Goal: Download file/media

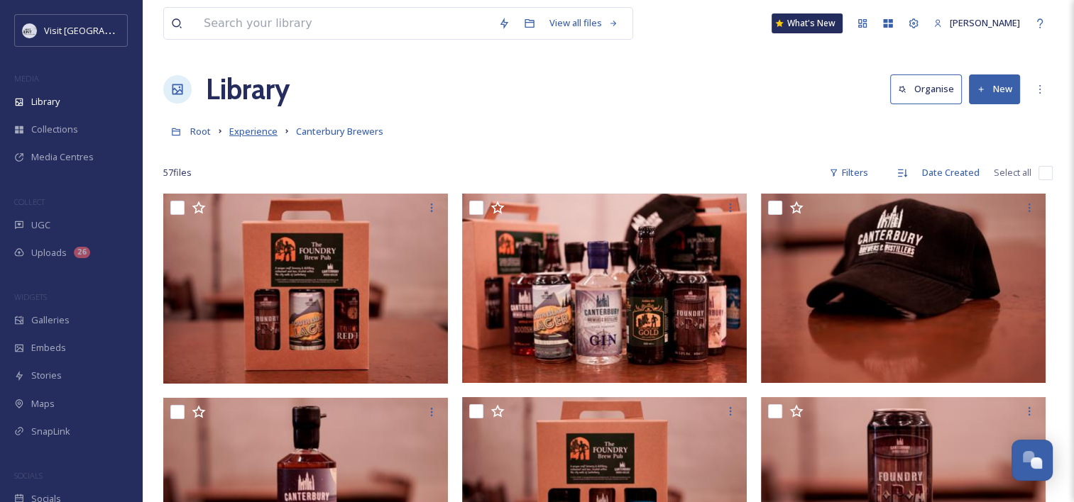
click at [258, 131] on span "Experience" at bounding box center [253, 131] width 48 height 13
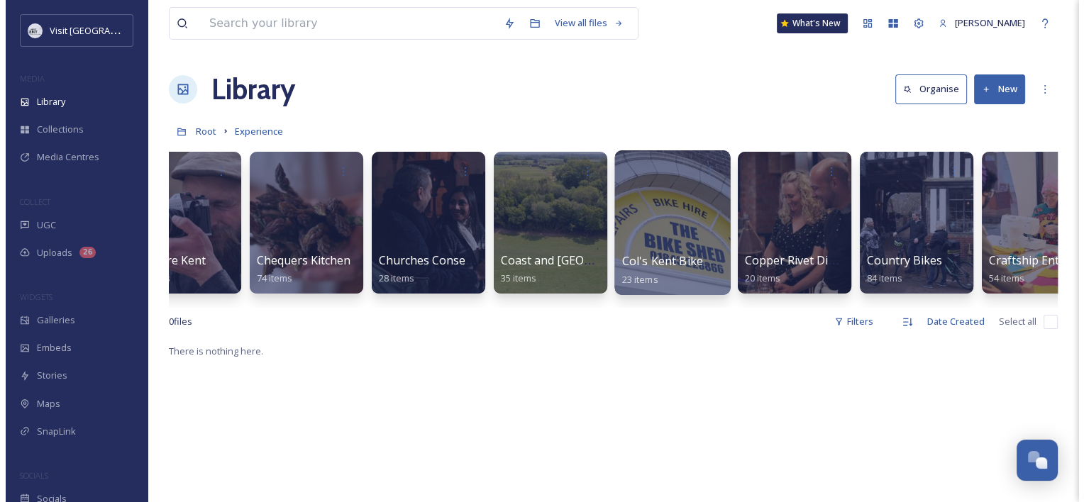
scroll to position [0, 2853]
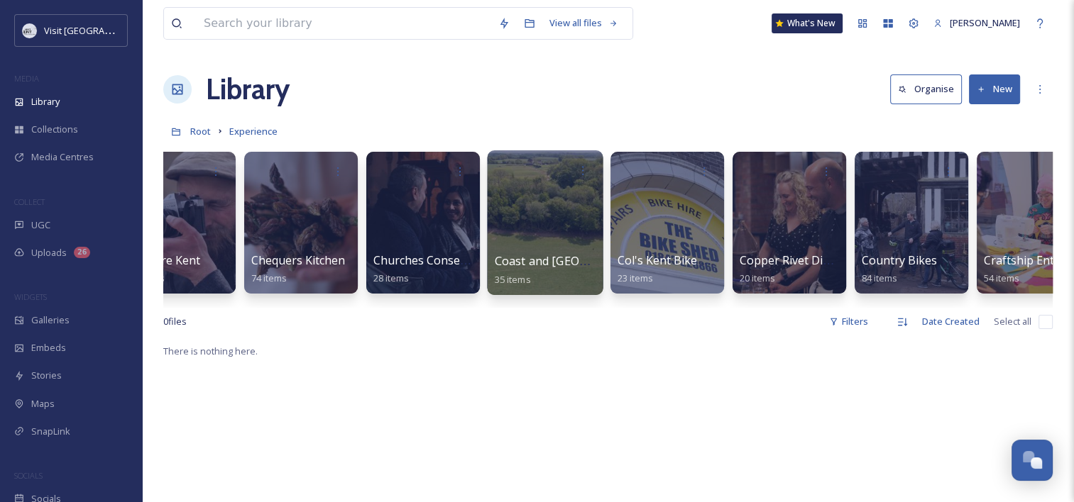
click at [546, 210] on div at bounding box center [545, 222] width 116 height 145
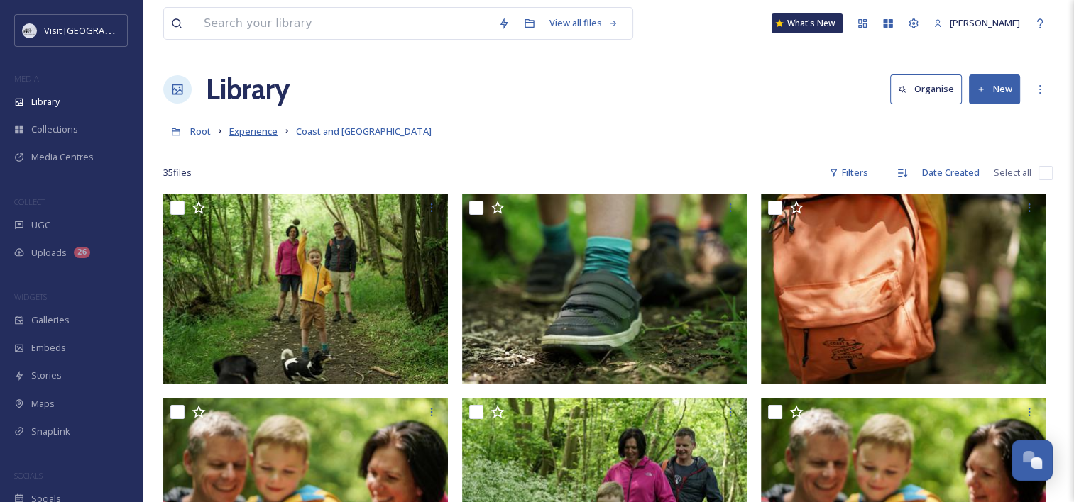
click at [240, 135] on span "Experience" at bounding box center [253, 131] width 48 height 13
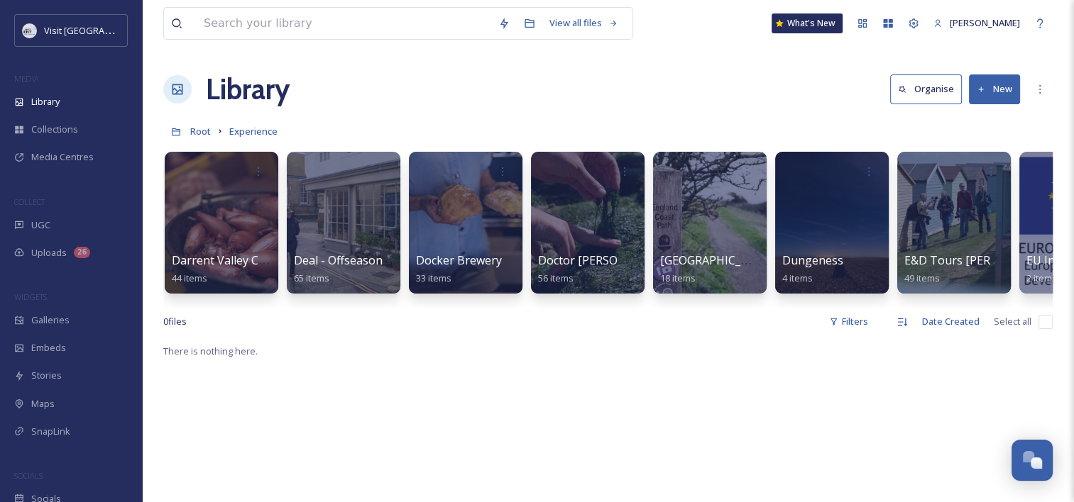
scroll to position [0, 4300]
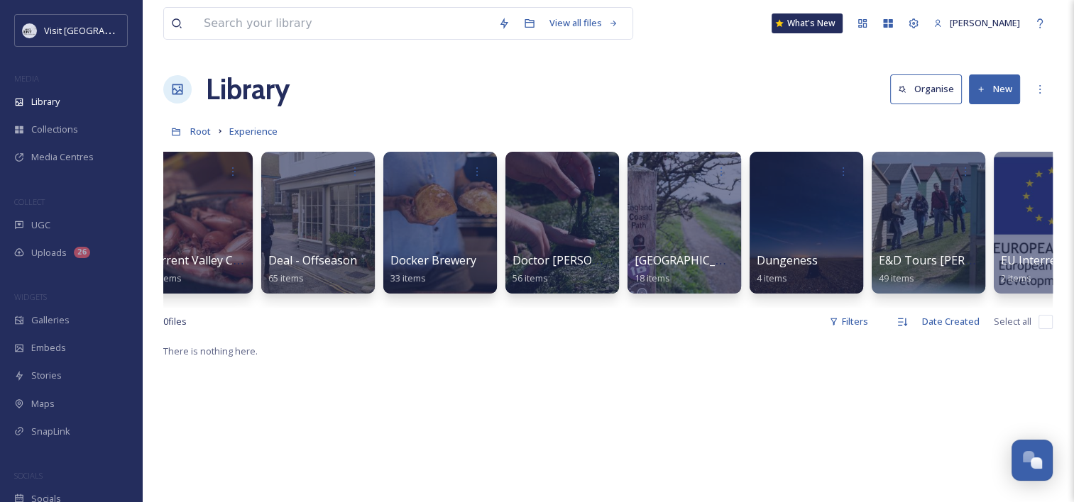
click at [725, 232] on div at bounding box center [684, 223] width 114 height 142
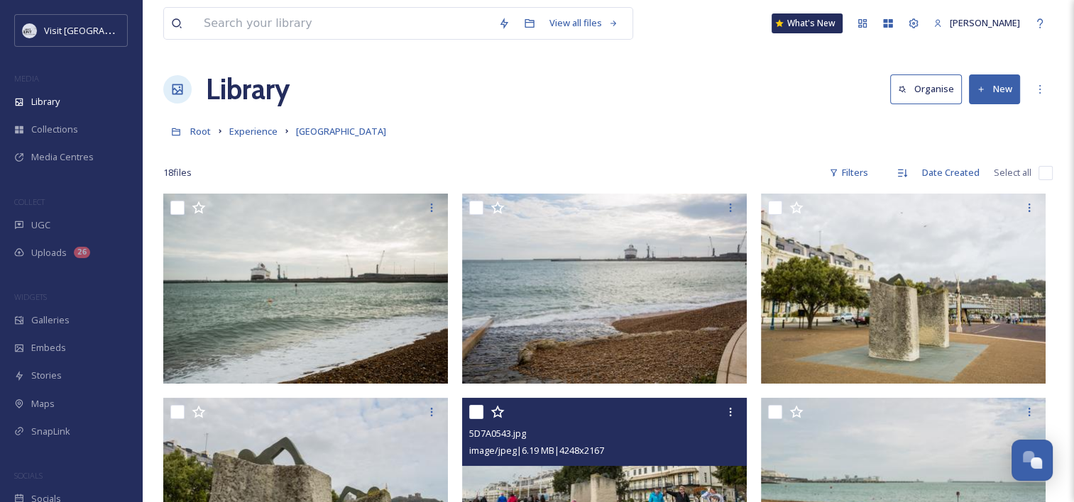
click at [251, 139] on link "Experience" at bounding box center [253, 131] width 48 height 17
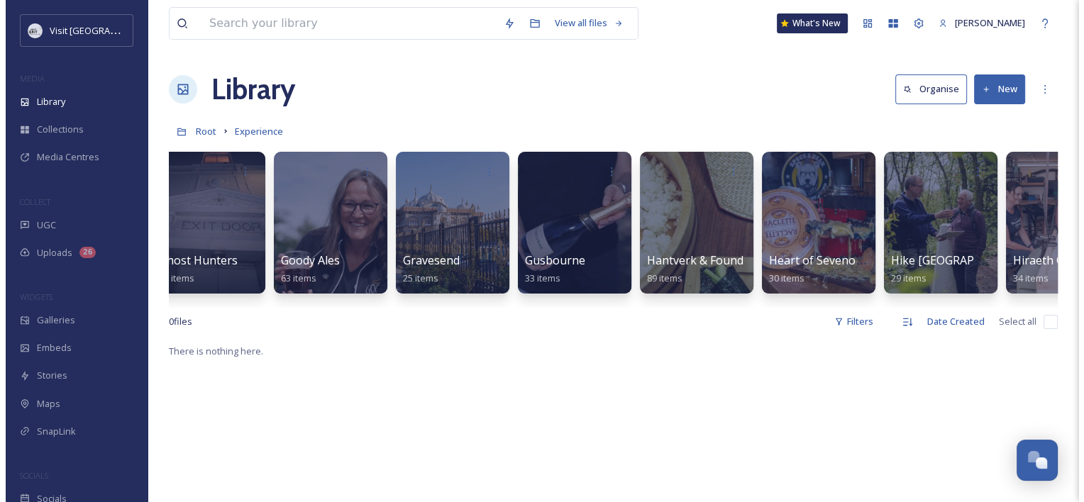
scroll to position [0, 6267]
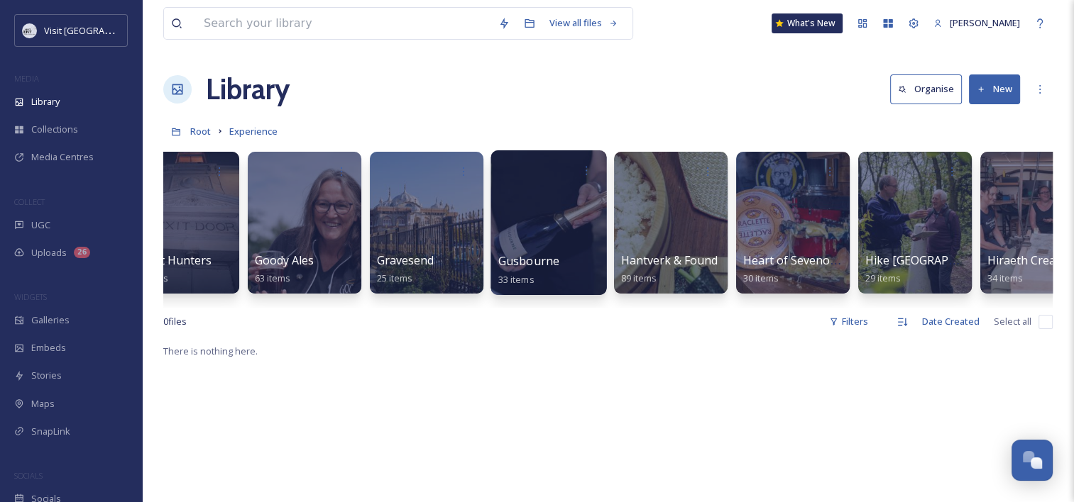
click at [540, 242] on div at bounding box center [548, 222] width 116 height 145
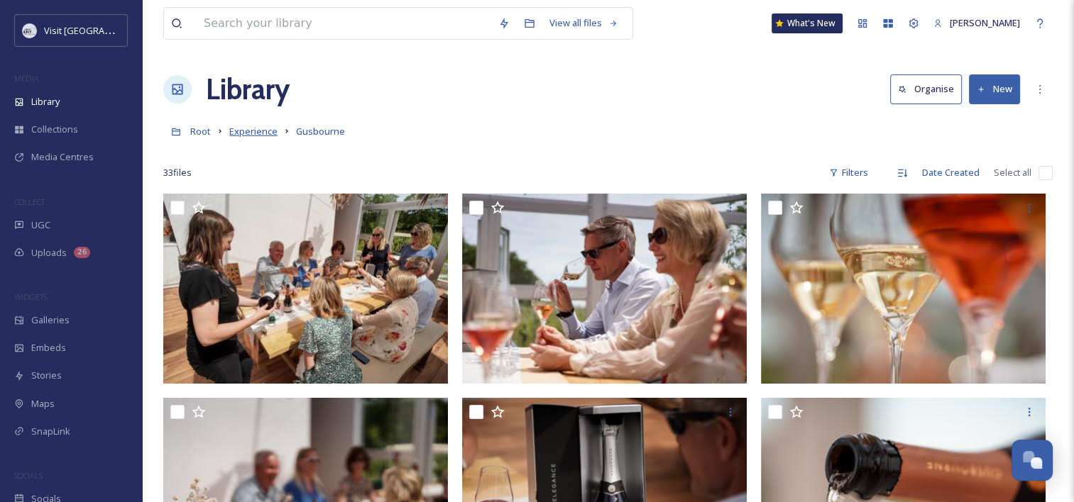
click at [250, 133] on span "Experience" at bounding box center [253, 131] width 48 height 13
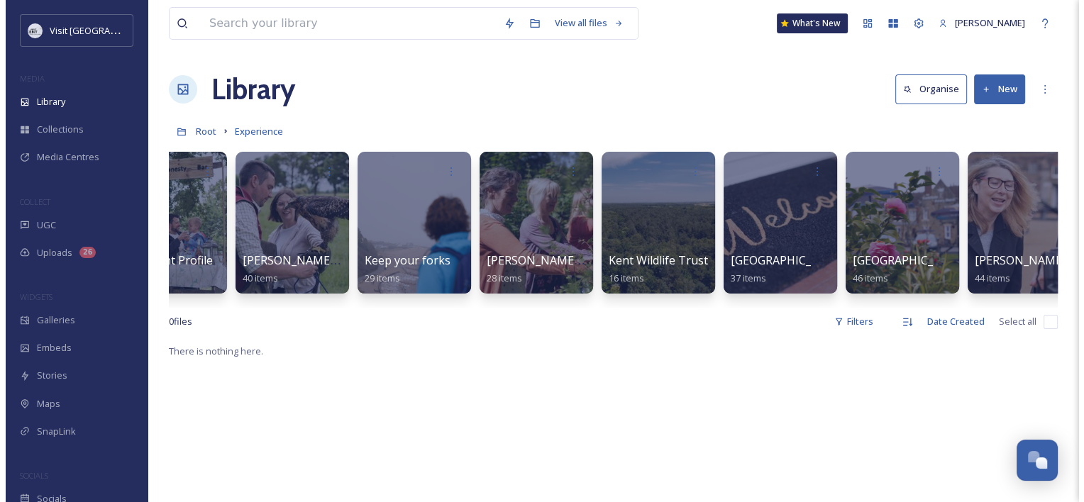
scroll to position [0, 7506]
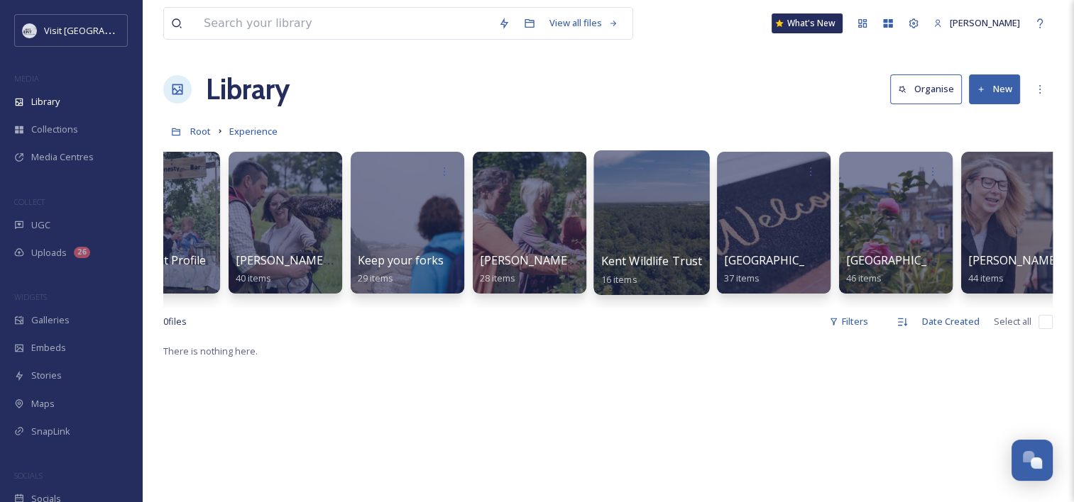
click at [659, 226] on div at bounding box center [651, 222] width 116 height 145
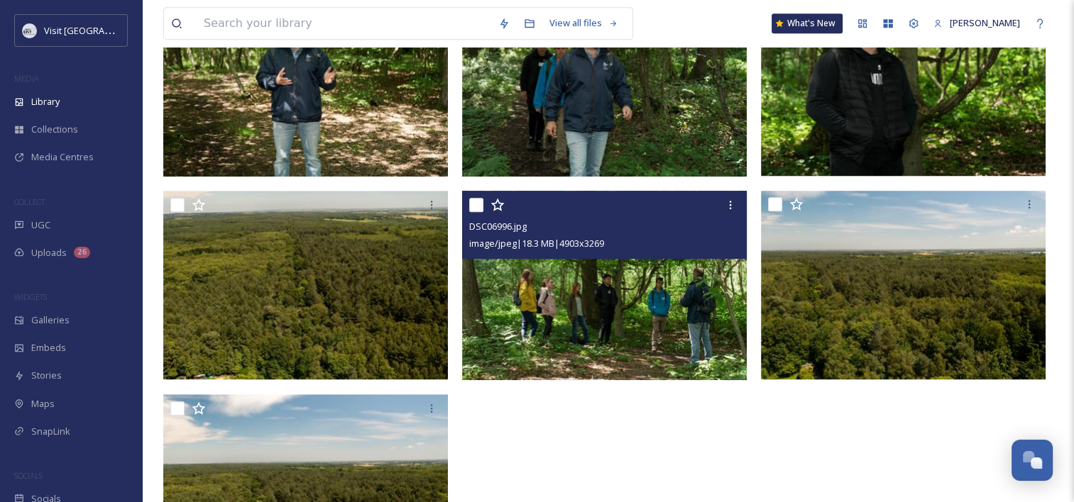
scroll to position [924, 0]
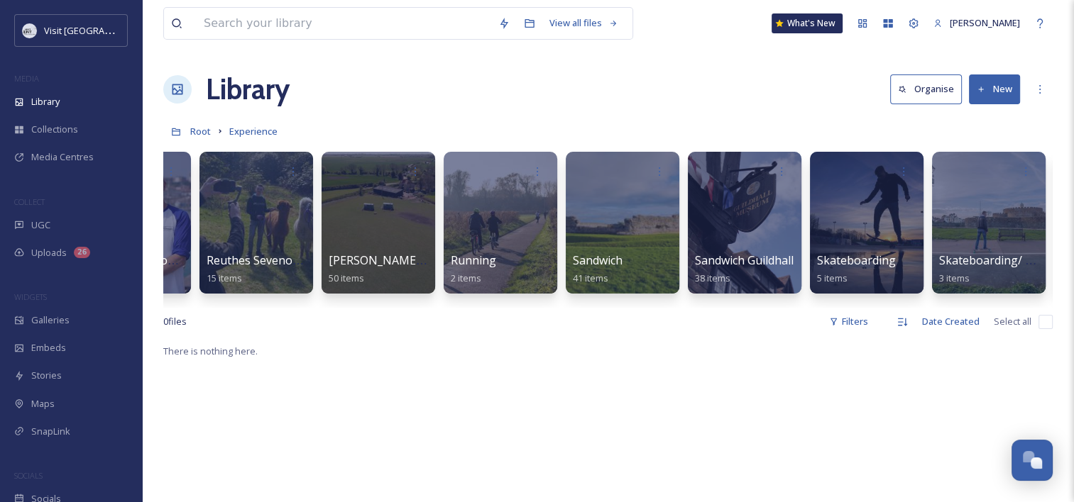
scroll to position [0, 9982]
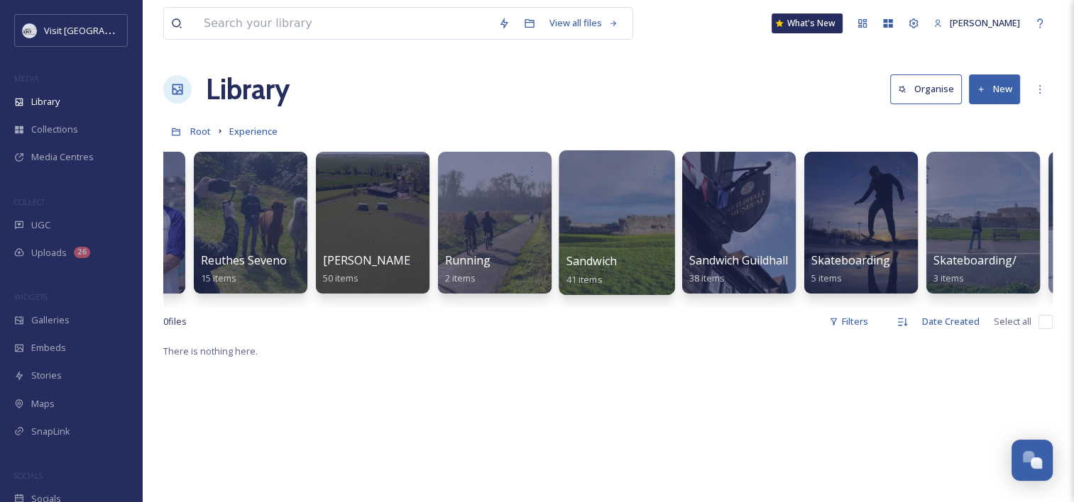
click at [616, 211] on div at bounding box center [616, 222] width 116 height 145
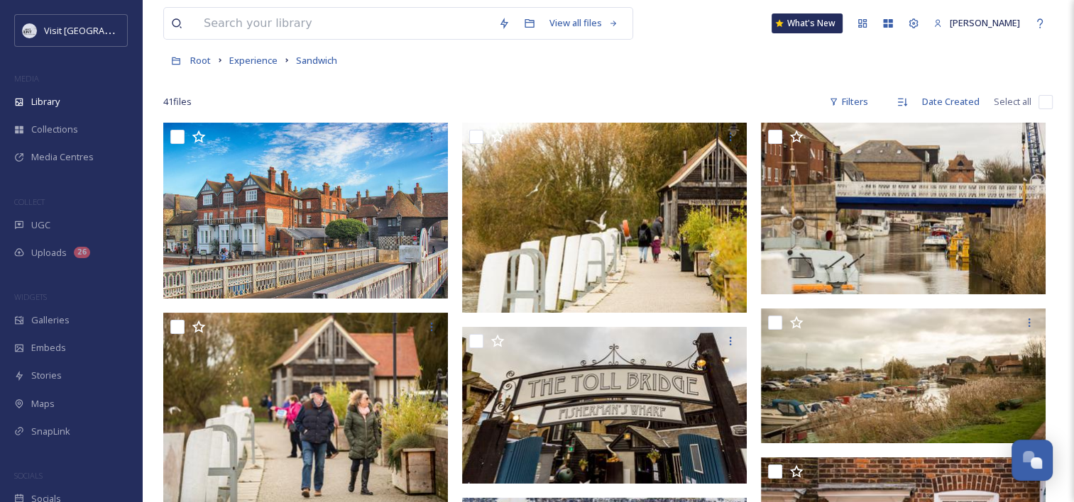
scroll to position [70, 0]
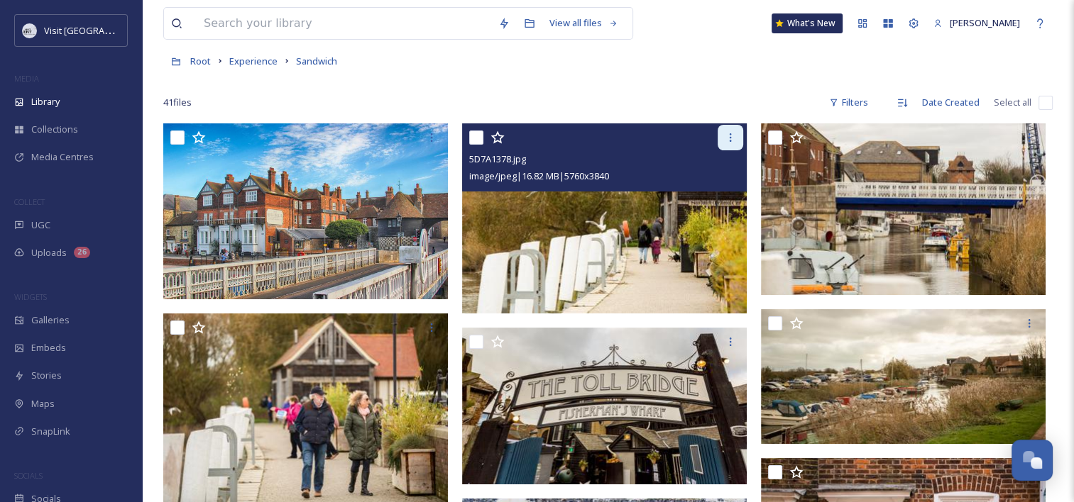
click at [732, 141] on icon at bounding box center [730, 137] width 11 height 11
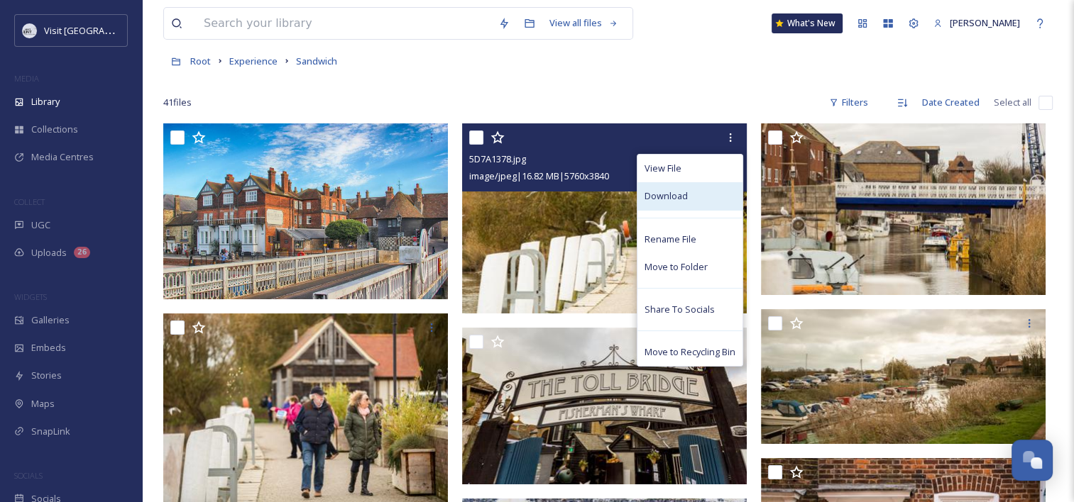
click at [706, 197] on div "Download" at bounding box center [689, 196] width 105 height 28
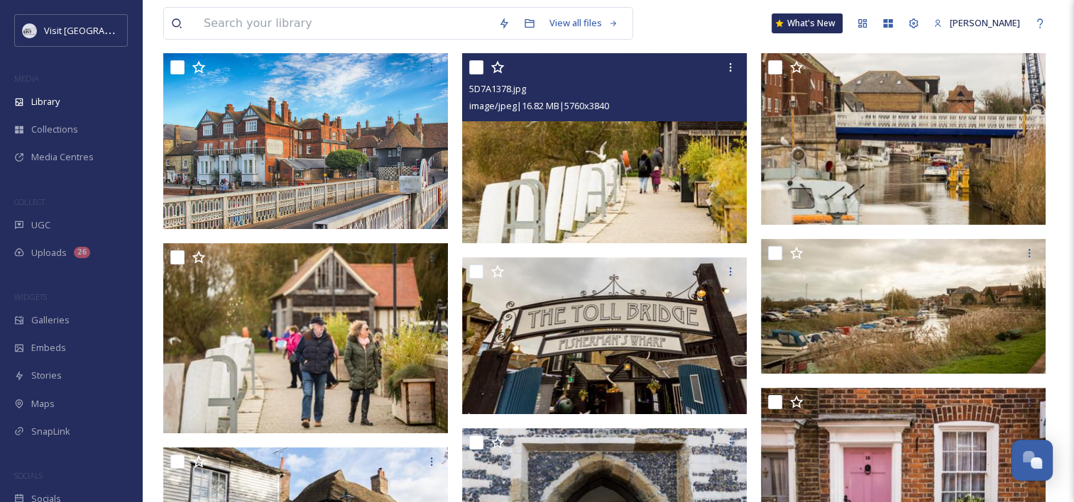
scroll to position [0, 0]
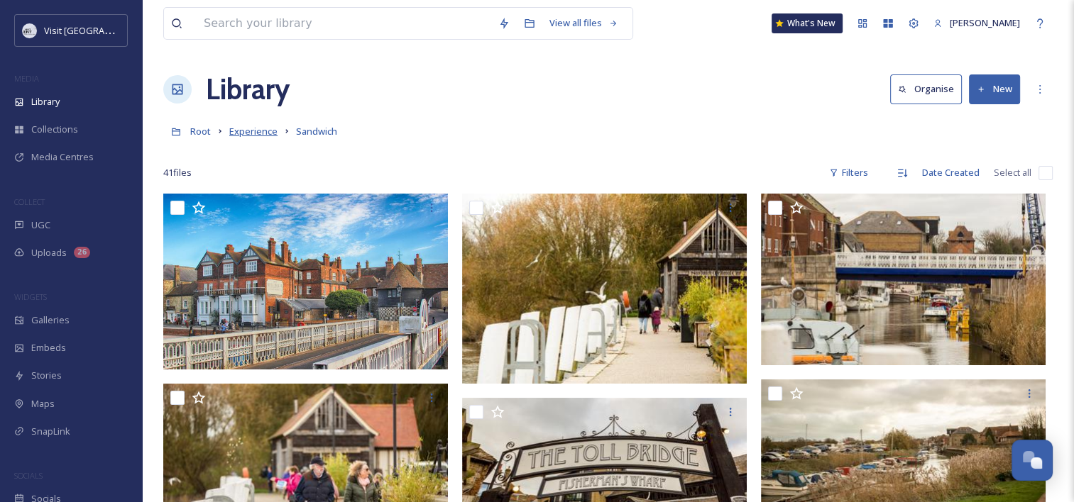
click at [245, 131] on span "Experience" at bounding box center [253, 131] width 48 height 13
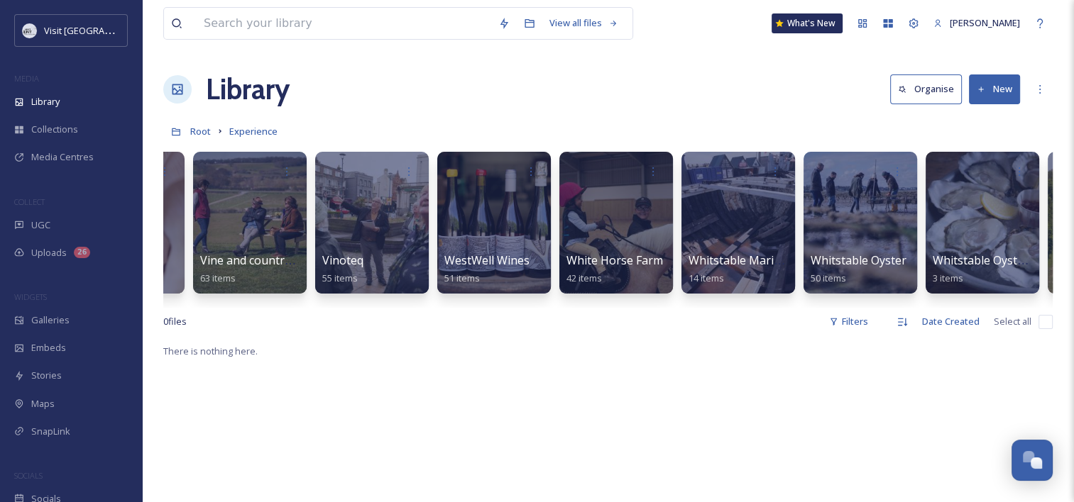
scroll to position [0, 13280]
